Goal: Task Accomplishment & Management: Manage account settings

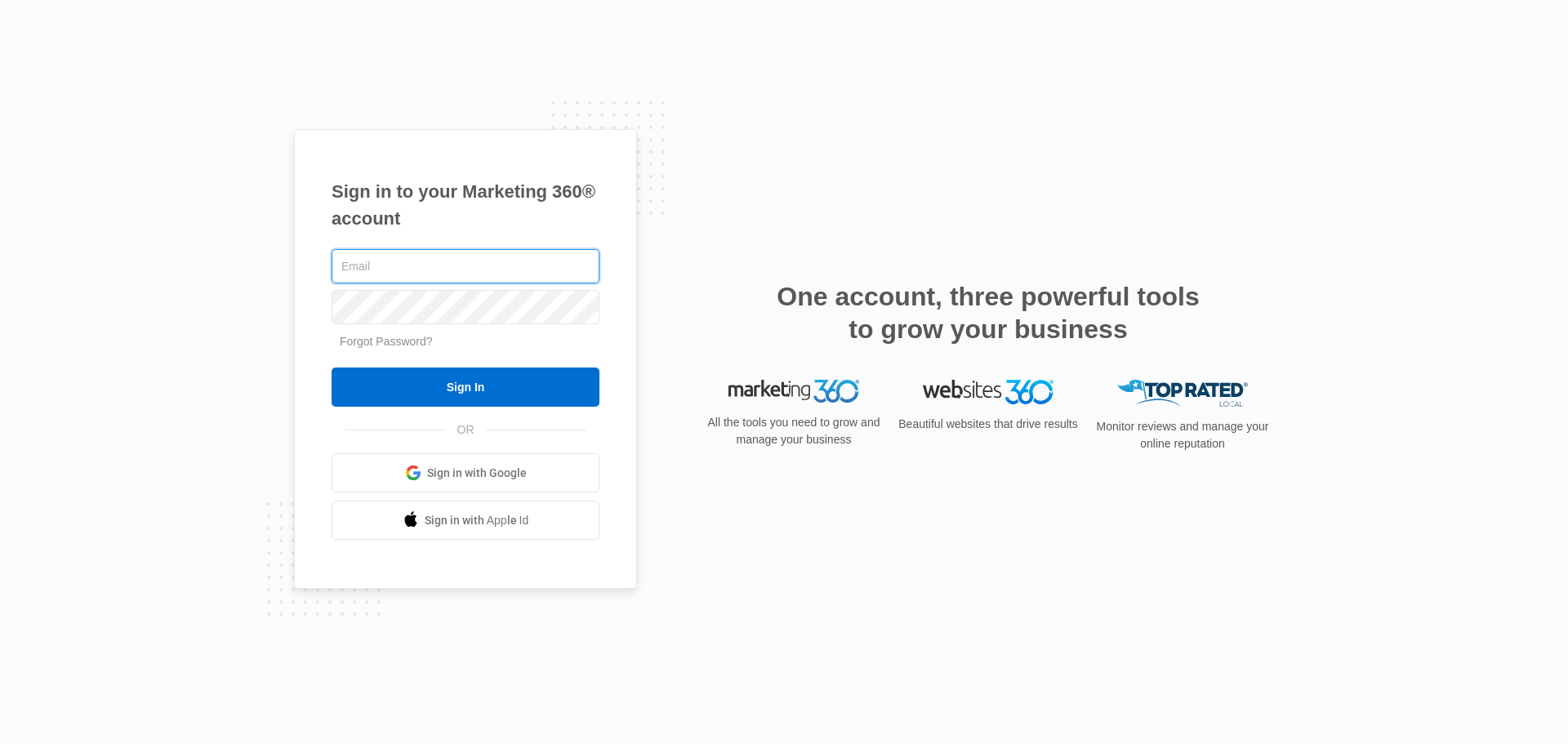
click at [388, 272] on input "text" at bounding box center [466, 266] width 267 height 35
type input "[EMAIL_ADDRESS][DOMAIN_NAME]"
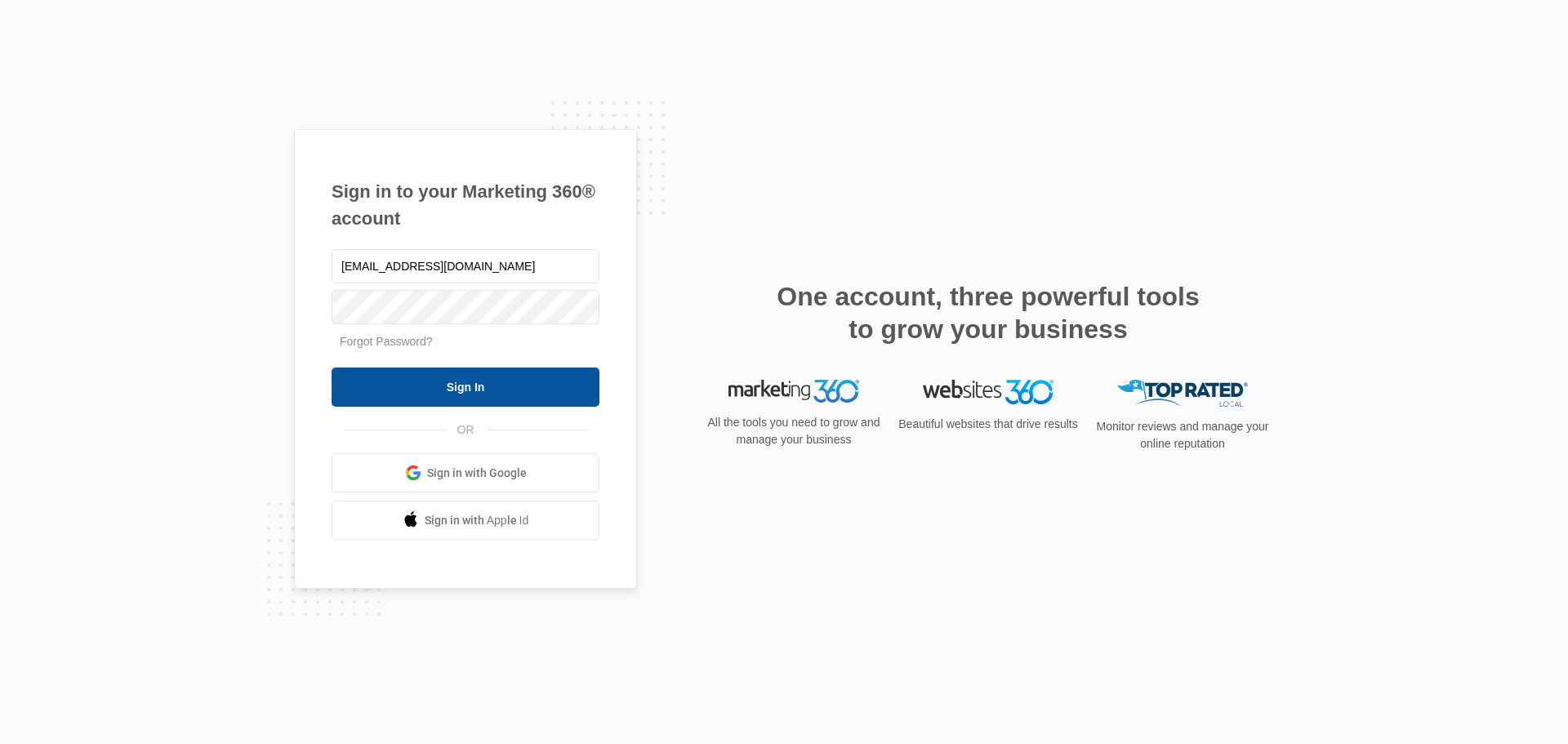
click at [497, 403] on input "Sign In" at bounding box center [466, 387] width 267 height 40
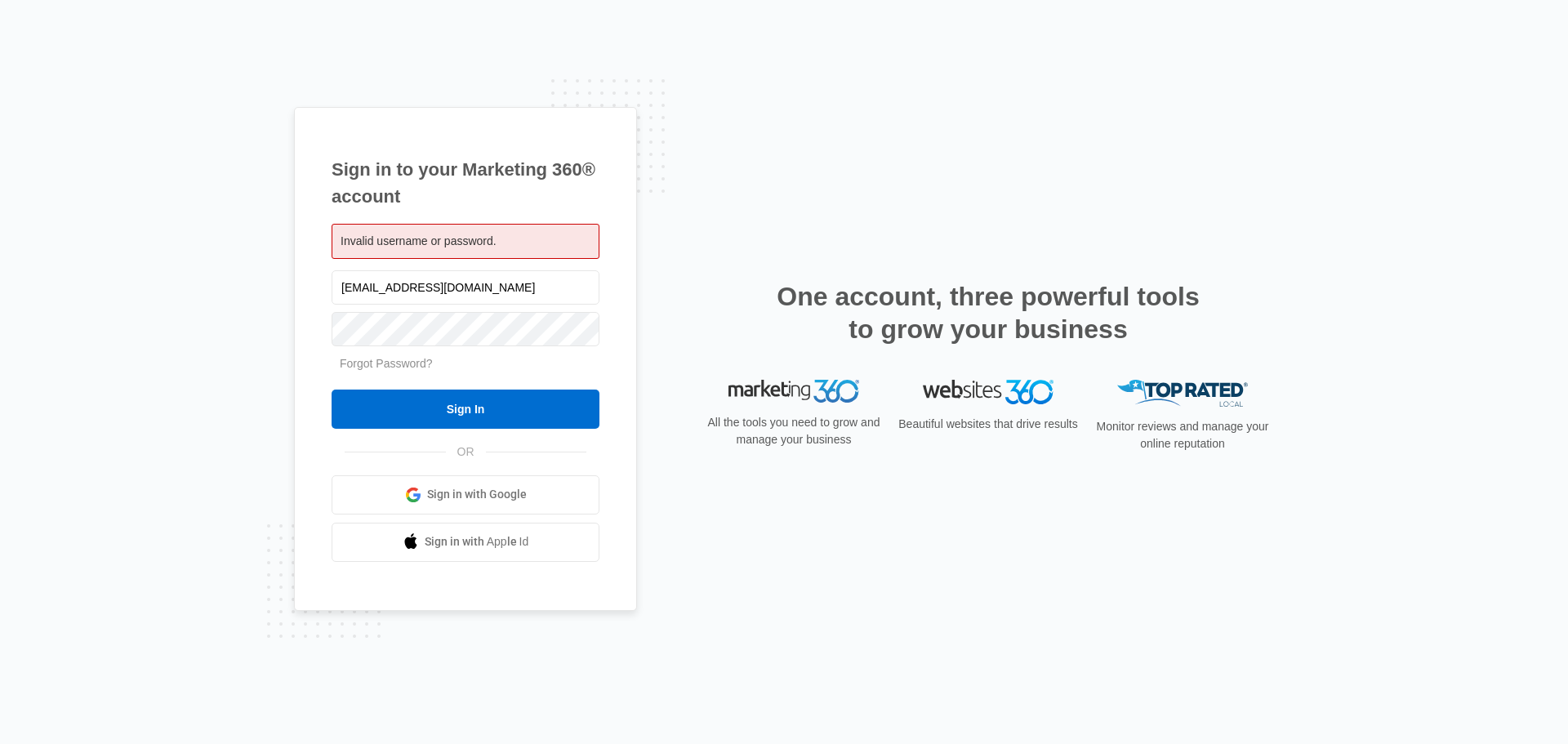
click at [454, 492] on span "Sign in with Google" at bounding box center [476, 494] width 100 height 17
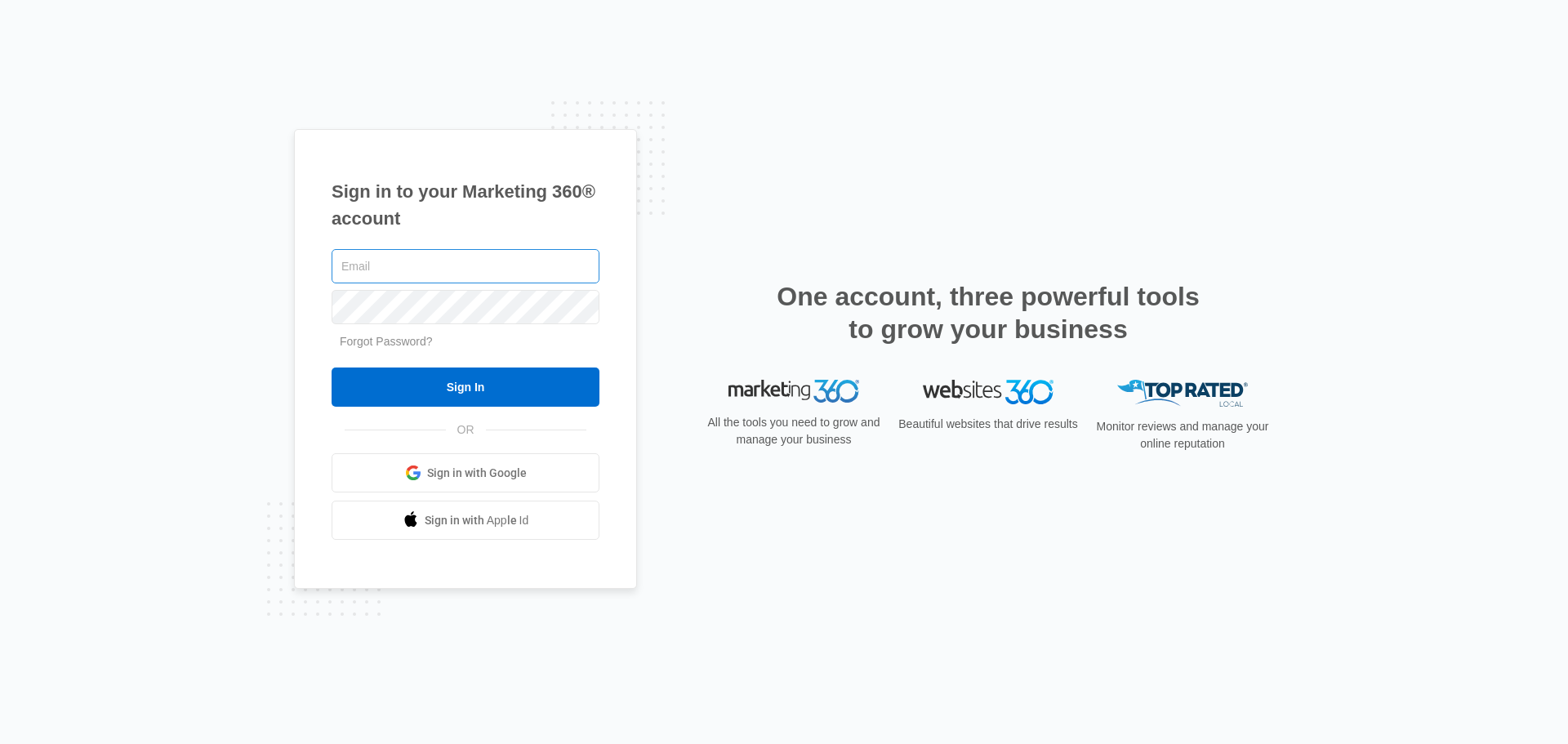
click at [446, 255] on input "text" at bounding box center [466, 266] width 267 height 35
type input "[EMAIL_ADDRESS][DOMAIN_NAME]"
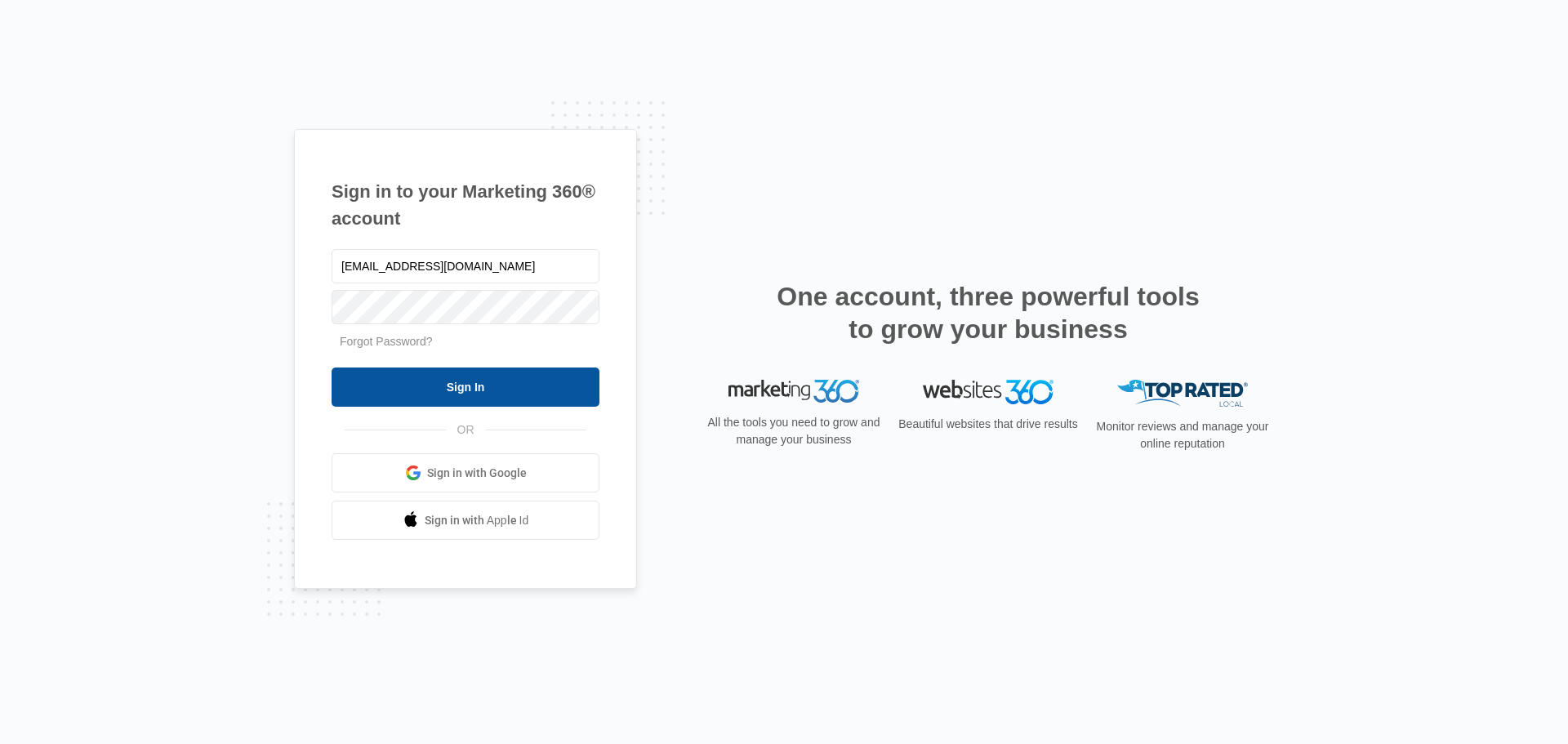
click at [376, 396] on input "Sign In" at bounding box center [466, 387] width 267 height 40
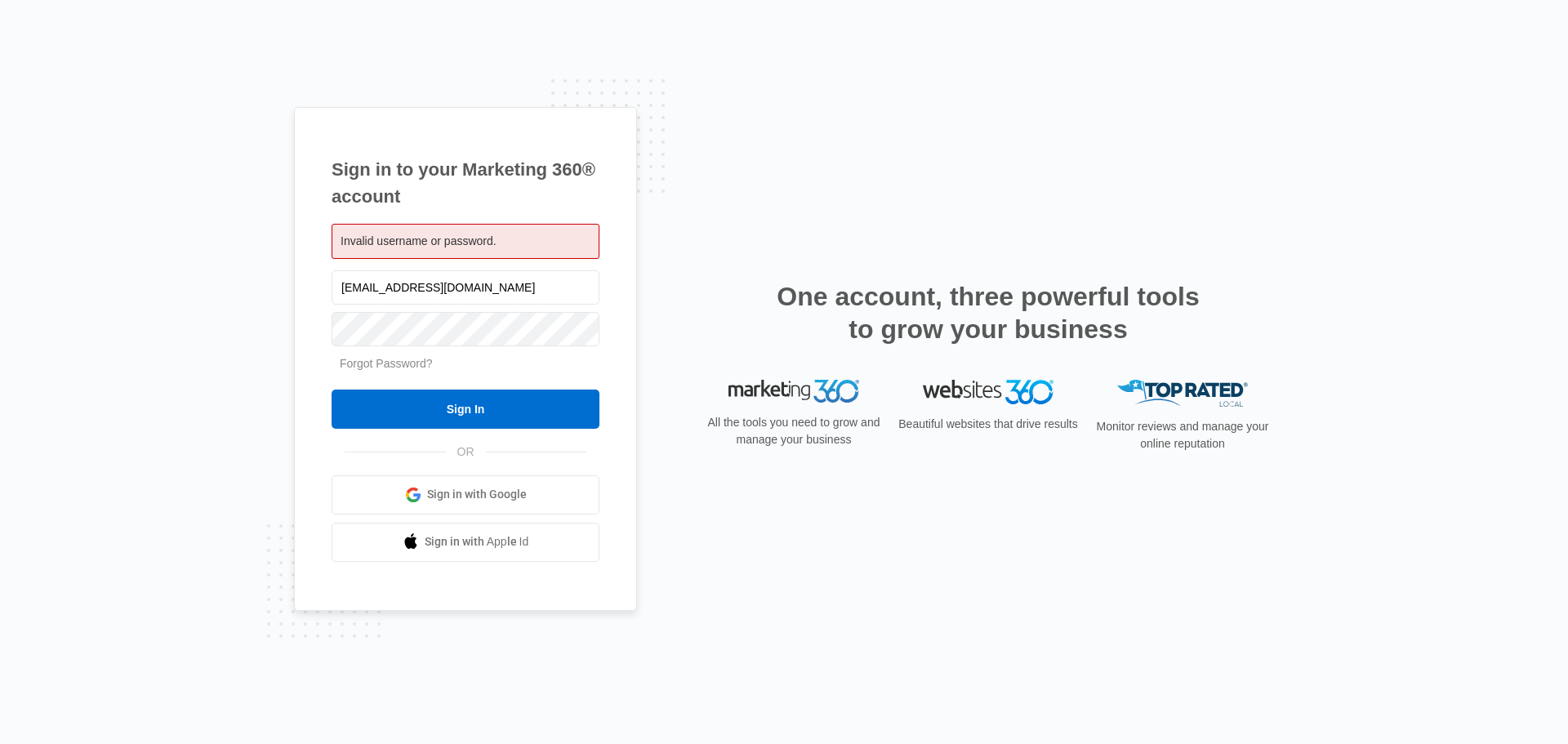
click at [398, 362] on link "Forgot Password?" at bounding box center [386, 363] width 93 height 13
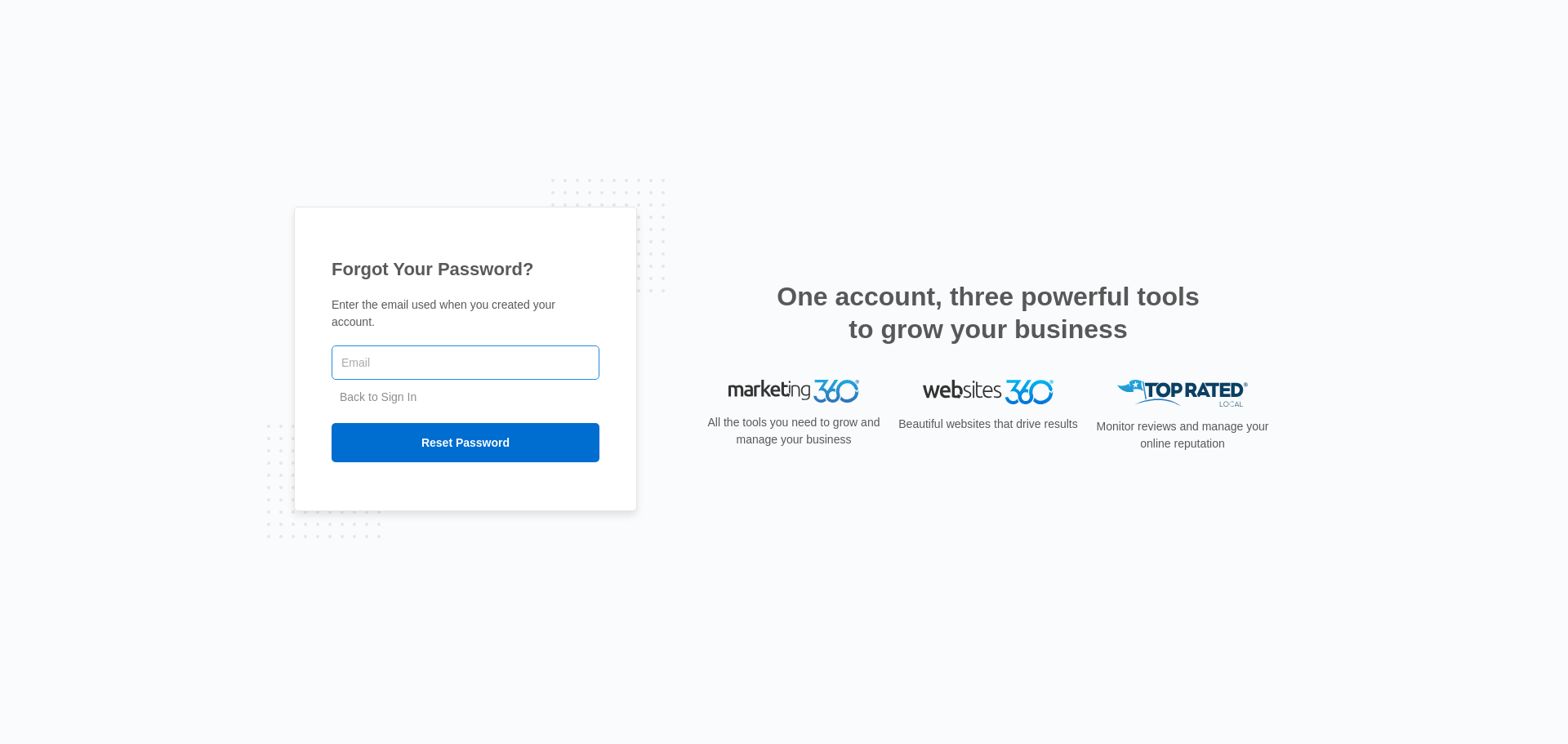
click at [404, 357] on input "text" at bounding box center [466, 363] width 267 height 35
click at [396, 352] on input "text" at bounding box center [466, 363] width 267 height 35
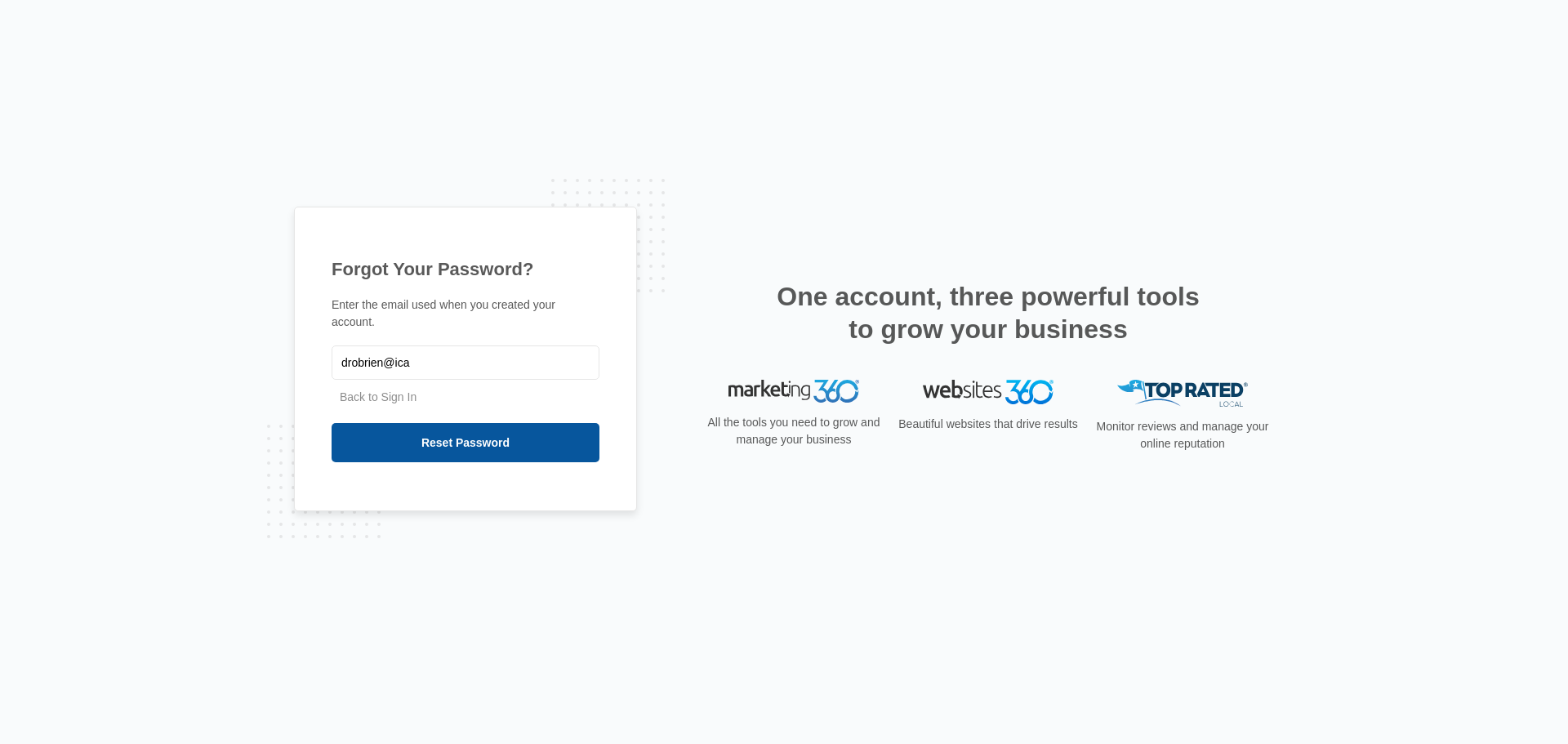
type input "[EMAIL_ADDRESS][DOMAIN_NAME]"
click at [438, 433] on input "Reset Password" at bounding box center [466, 443] width 267 height 40
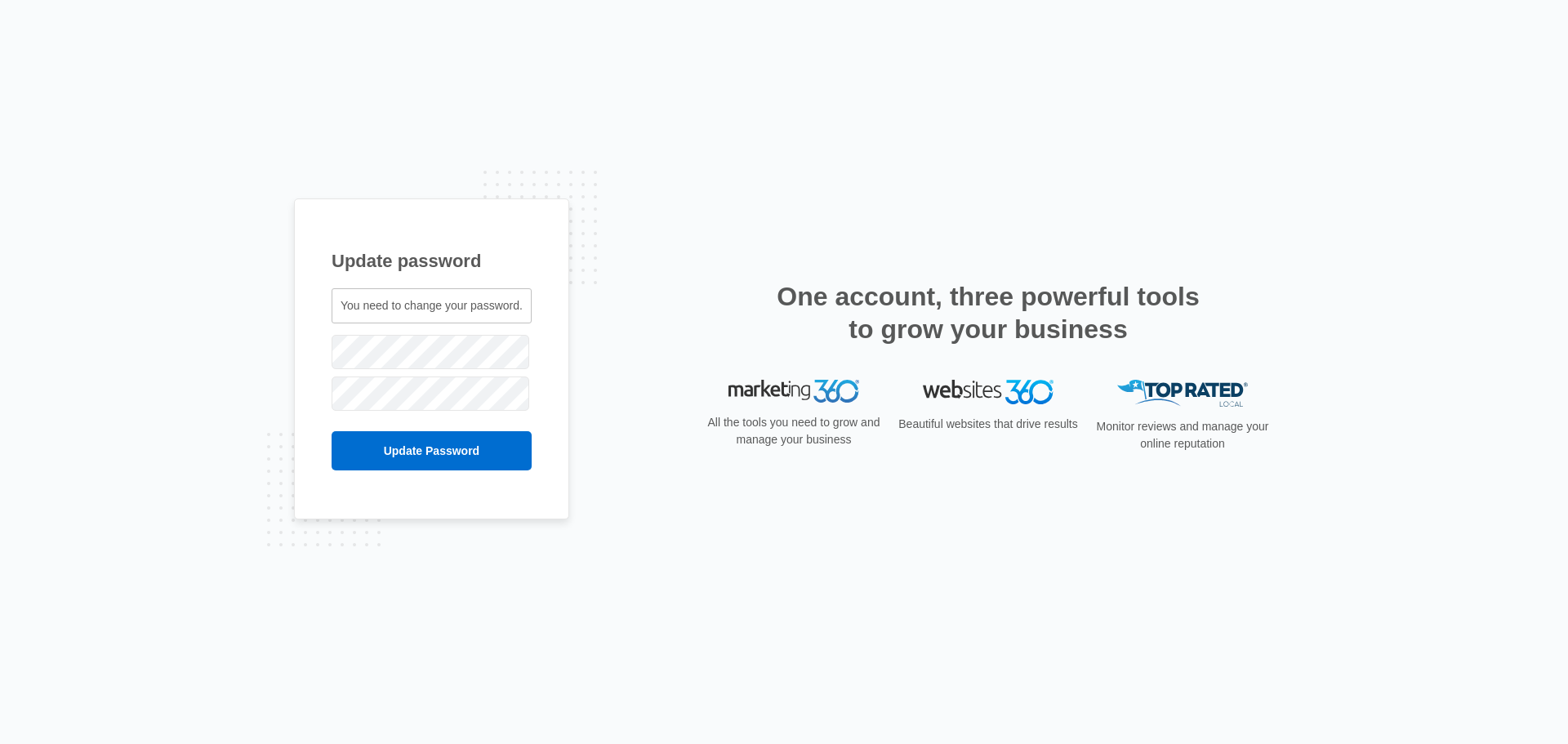
click at [381, 307] on span "You need to change your password." at bounding box center [432, 305] width 182 height 13
click at [241, 349] on div "Update password You need to change your password. drobrien@icareadvisors.com" at bounding box center [784, 372] width 1568 height 744
click at [373, 445] on input "Update Password" at bounding box center [432, 451] width 200 height 40
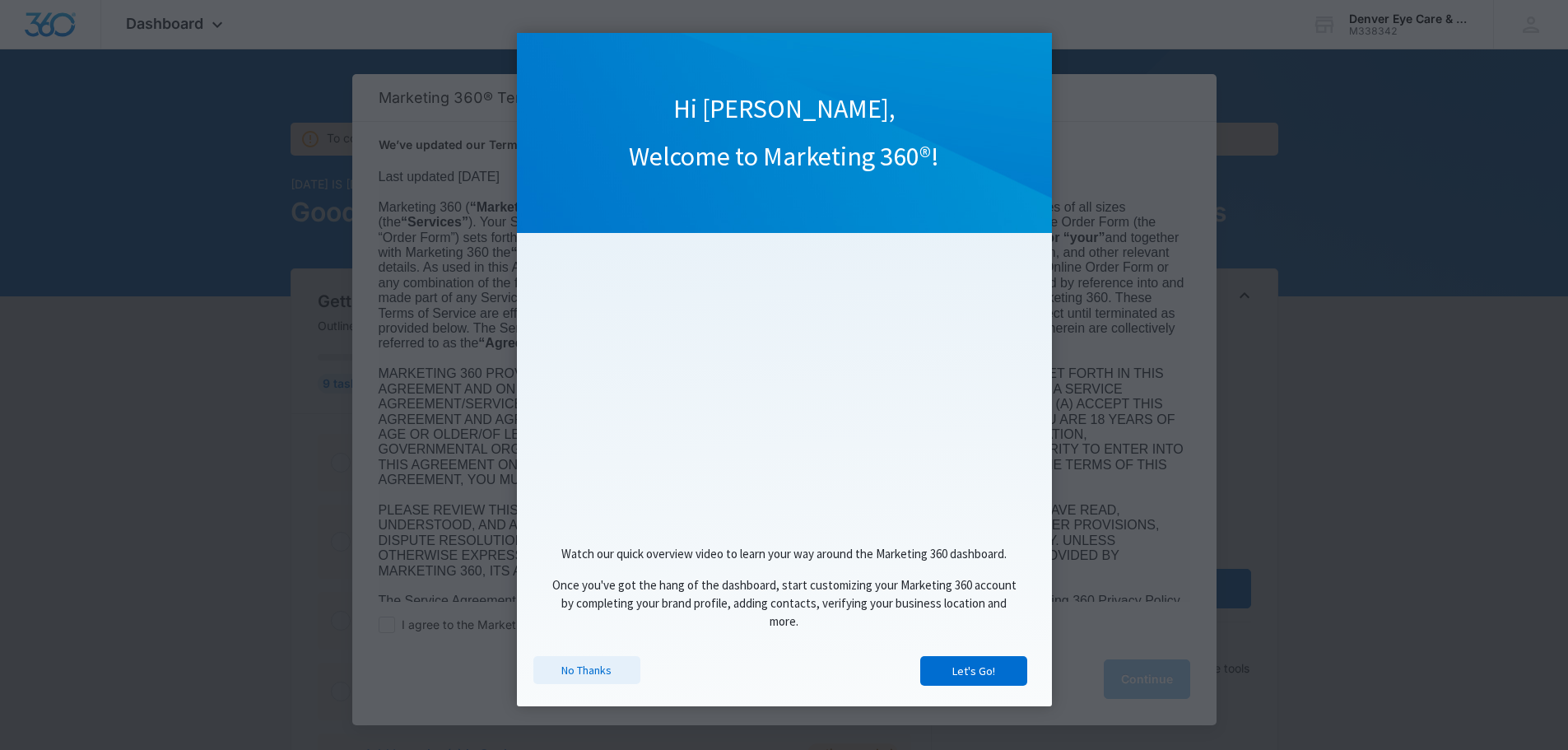
click at [576, 683] on link "No Thanks" at bounding box center [586, 670] width 107 height 28
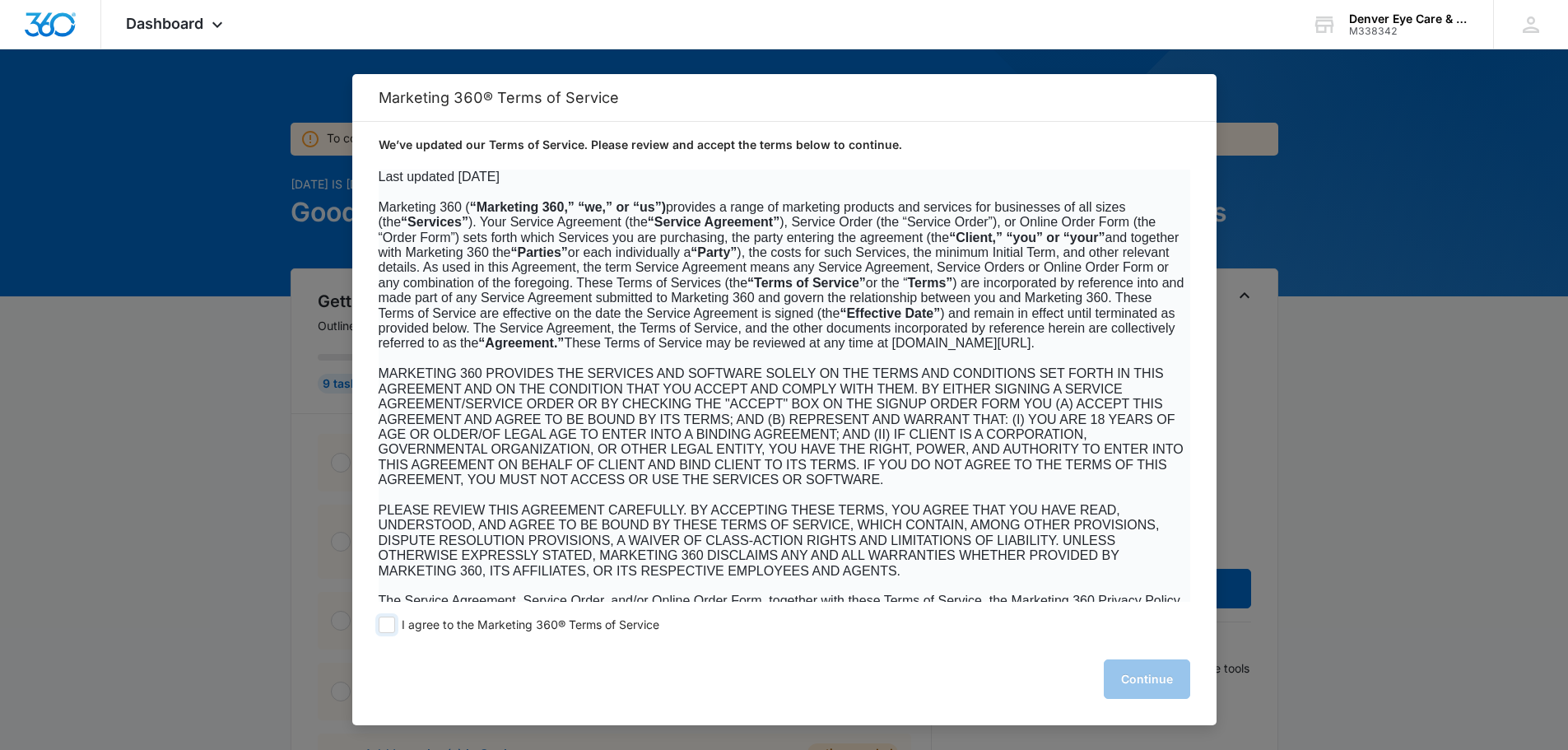
click at [390, 624] on span at bounding box center [386, 625] width 16 height 16
click at [390, 624] on input "I agree to the Marketing 360® Terms of Service" at bounding box center [386, 625] width 16 height 16
checkbox input "true"
click at [1177, 677] on button "Continue" at bounding box center [1147, 679] width 87 height 40
